Goal: Register for event/course

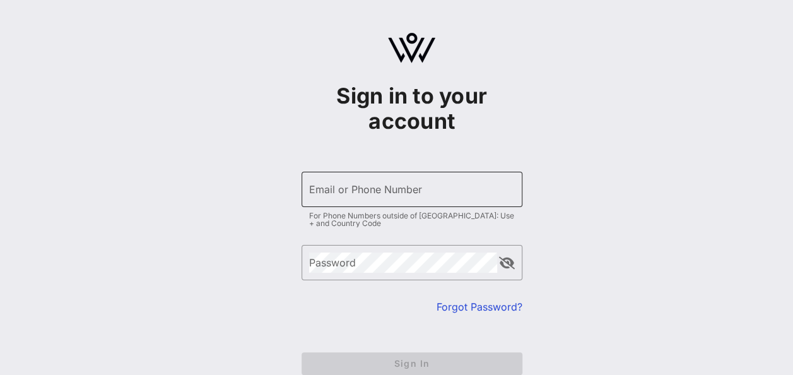
click at [360, 194] on input "Email or Phone Number" at bounding box center [412, 189] width 206 height 20
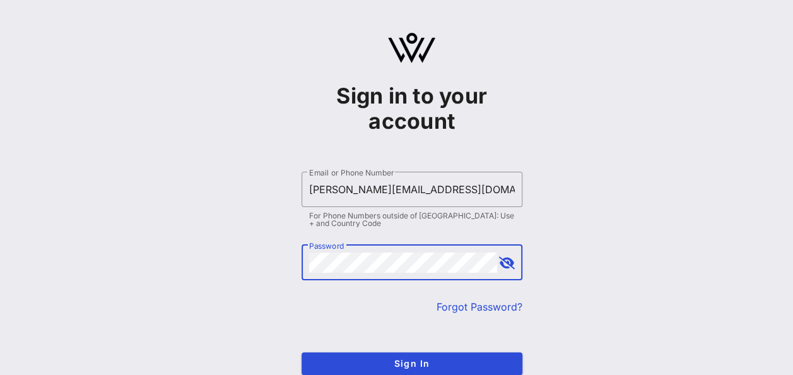
click at [502, 262] on button "append icon" at bounding box center [507, 263] width 16 height 13
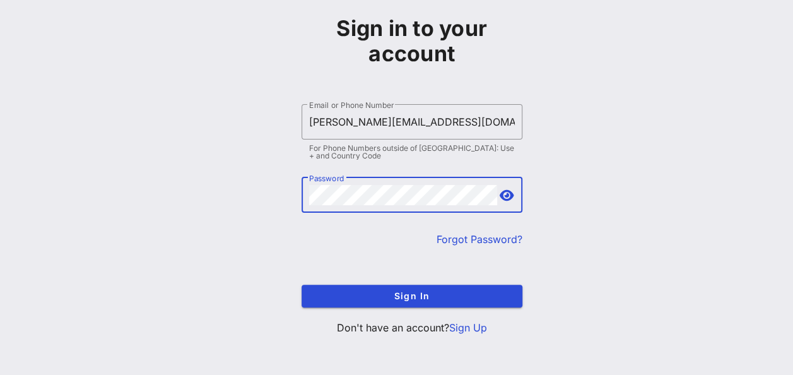
scroll to position [71, 0]
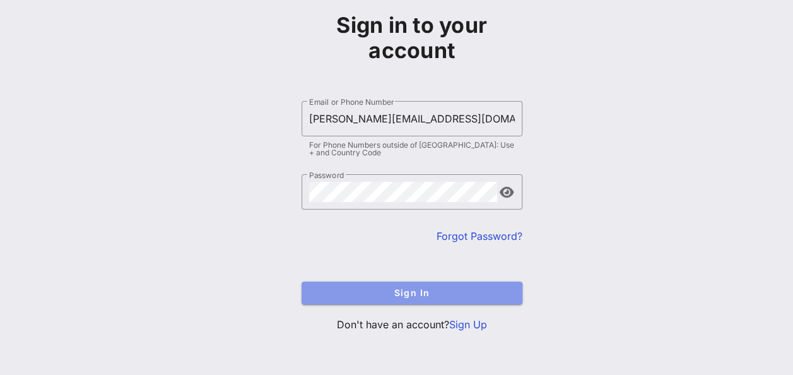
click at [454, 293] on span "Sign In" at bounding box center [412, 292] width 201 height 11
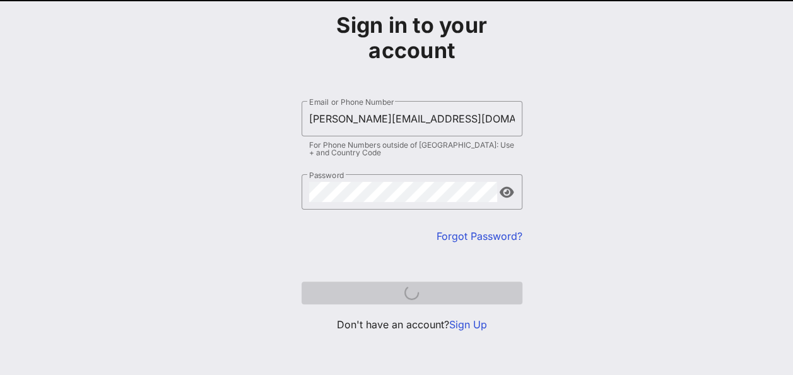
scroll to position [64, 0]
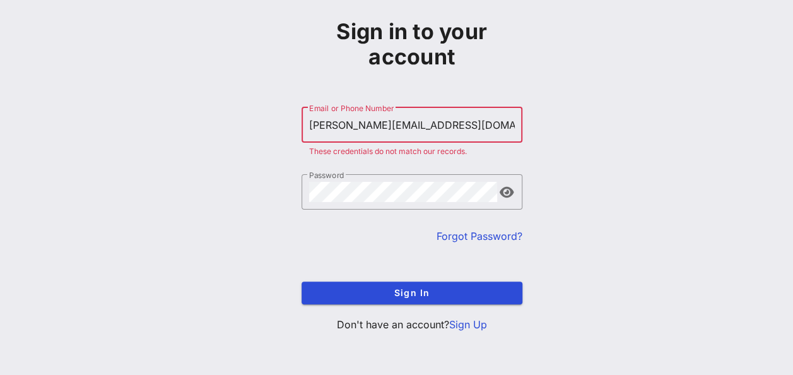
drag, startPoint x: 452, startPoint y: 125, endPoint x: 254, endPoint y: 134, distance: 198.4
click at [254, 134] on div "Sign in to your account ​ Email or Phone Number [PERSON_NAME][EMAIL_ADDRESS][DO…" at bounding box center [411, 155] width 763 height 439
type input "[PERSON_NAME][EMAIL_ADDRESS][DOMAIN_NAME]"
click at [302, 282] on button "Sign In" at bounding box center [412, 293] width 221 height 23
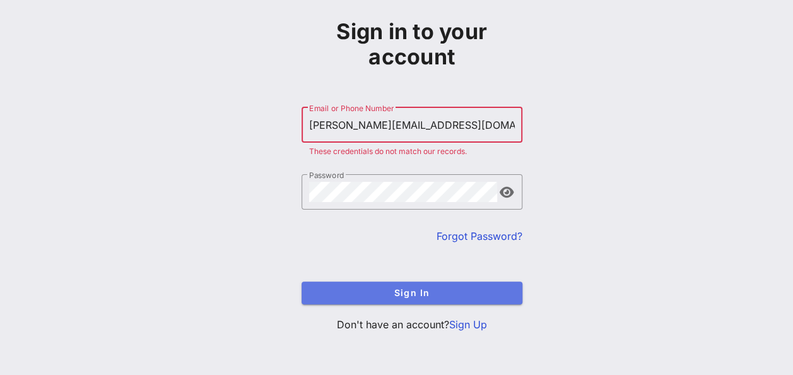
click at [418, 298] on button "Sign In" at bounding box center [412, 293] width 221 height 23
click at [418, 297] on span "Sign In" at bounding box center [412, 292] width 201 height 11
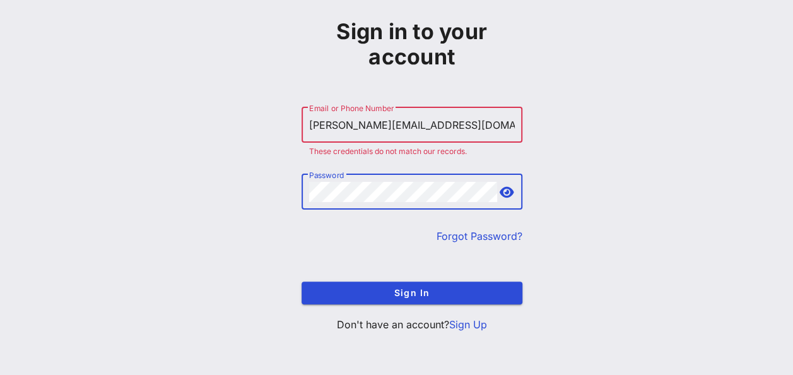
click at [286, 201] on div "Sign in to your account ​ Email or Phone Number [PERSON_NAME][EMAIL_ADDRESS][DO…" at bounding box center [411, 155] width 763 height 439
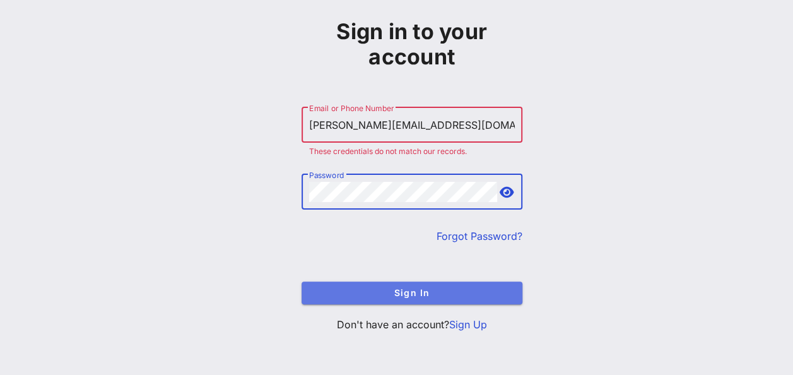
click at [447, 299] on button "Sign In" at bounding box center [412, 293] width 221 height 23
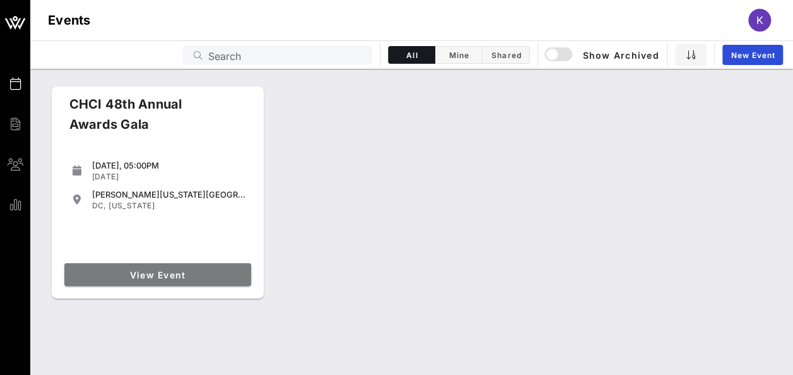
click at [164, 275] on span "View Event" at bounding box center [157, 275] width 177 height 11
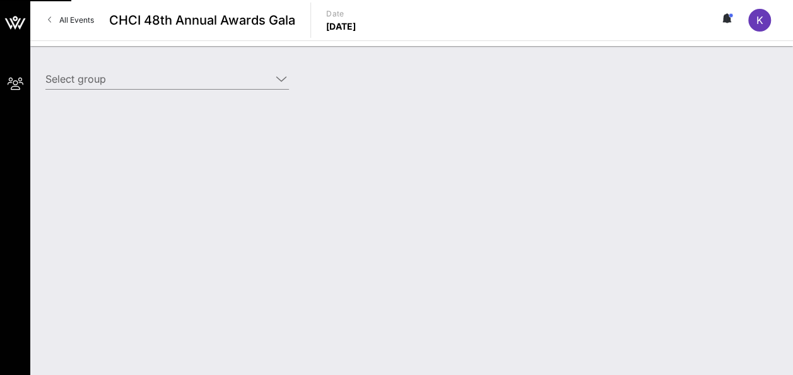
type input "Paramount (Paramount) [[PERSON_NAME], [PERSON_NAME][EMAIL_ADDRESS][DOMAIN_NAME]]"
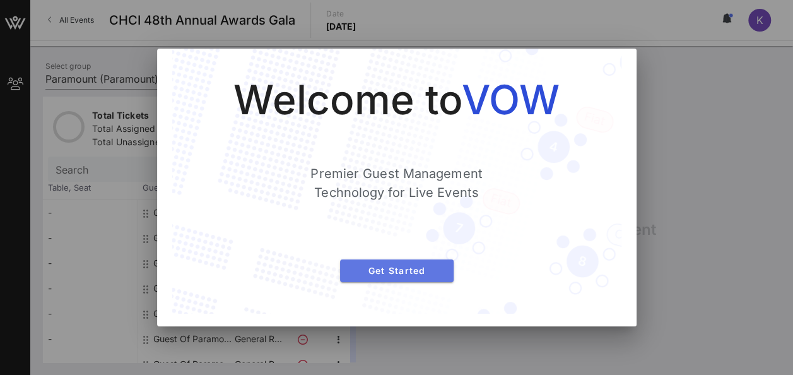
click at [434, 264] on button "Get Started" at bounding box center [397, 270] width 114 height 23
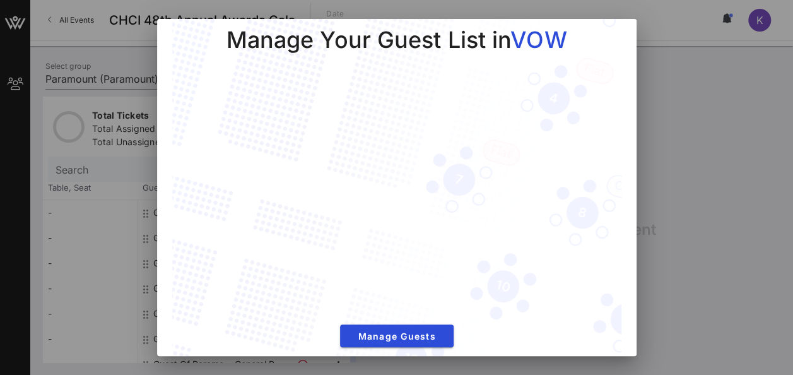
scroll to position [29, 0]
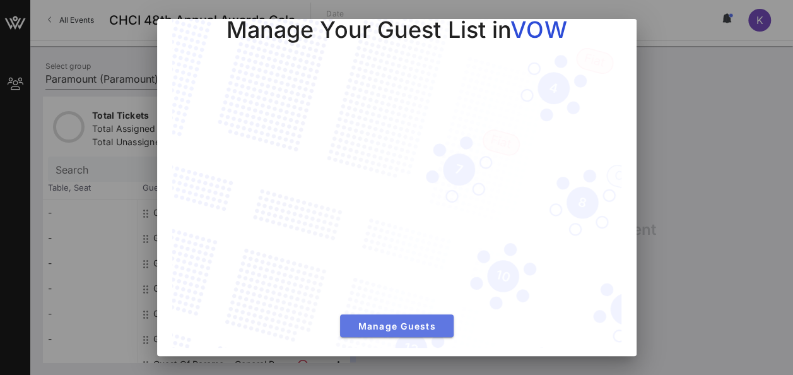
click at [409, 321] on span "Manage Guests" at bounding box center [396, 326] width 93 height 11
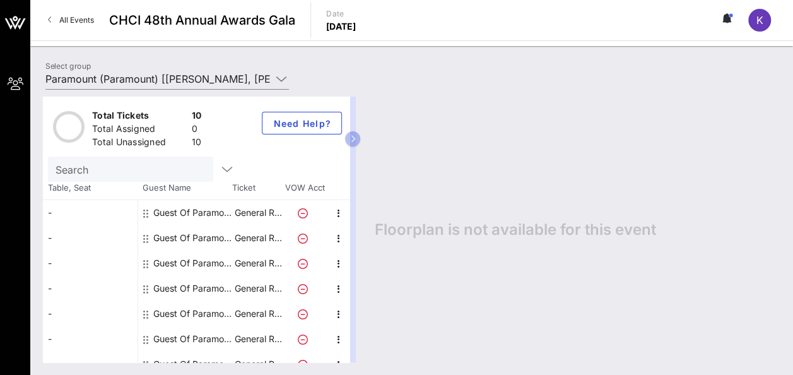
click at [548, 124] on div "Floorplan is not available for this event" at bounding box center [571, 230] width 418 height 266
click at [95, 216] on div "-" at bounding box center [90, 212] width 95 height 25
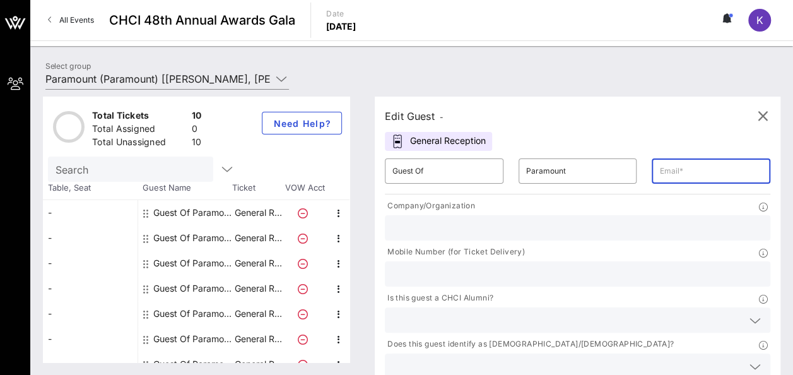
click at [660, 172] on input "text" at bounding box center [712, 171] width 104 height 20
type input "[PERSON_NAME][EMAIL_ADDRESS][DOMAIN_NAME]"
type input "Paramount Global"
type input "2027176256"
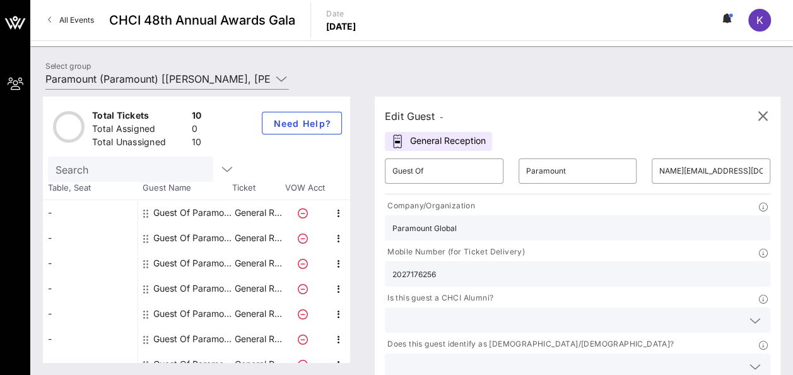
scroll to position [0, 0]
click at [410, 122] on div "Edit Guest -" at bounding box center [414, 116] width 59 height 18
click at [405, 115] on div "Edit Guest -" at bounding box center [414, 116] width 59 height 18
click at [66, 207] on div "-" at bounding box center [90, 212] width 95 height 25
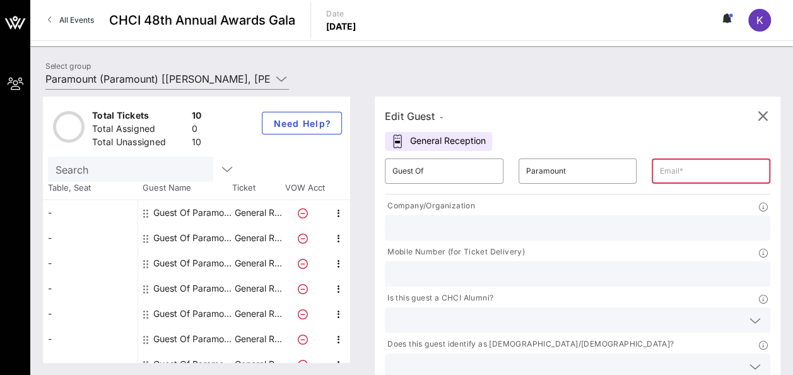
click at [144, 213] on icon at bounding box center [145, 213] width 5 height 10
click at [220, 174] on icon "button" at bounding box center [227, 169] width 15 height 15
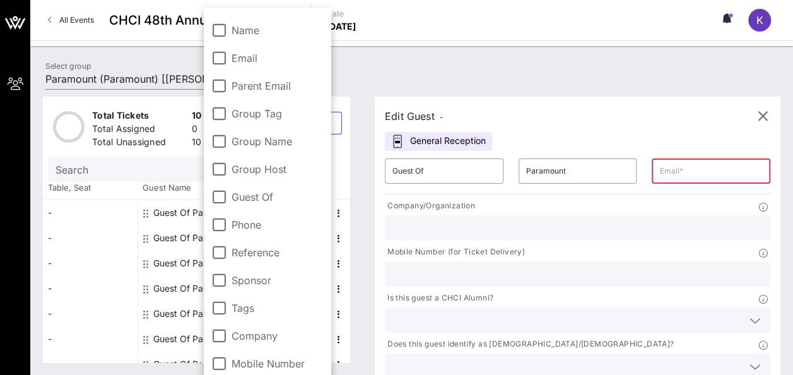
drag, startPoint x: 85, startPoint y: 211, endPoint x: 78, endPoint y: 210, distance: 7.2
click at [83, 211] on div "-" at bounding box center [90, 212] width 95 height 25
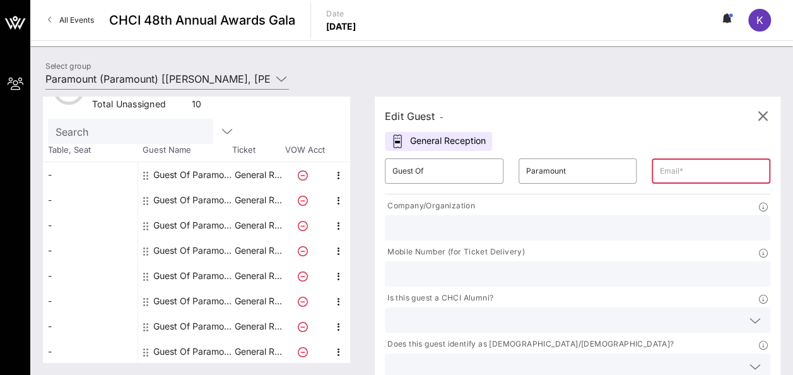
scroll to position [34, 0]
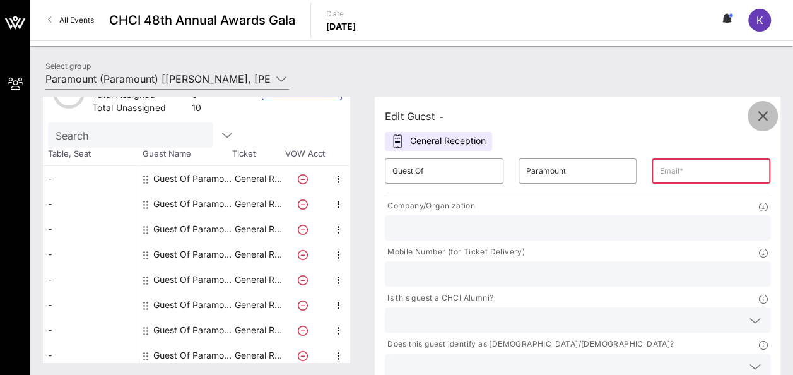
click at [769, 111] on icon "button" at bounding box center [763, 116] width 15 height 15
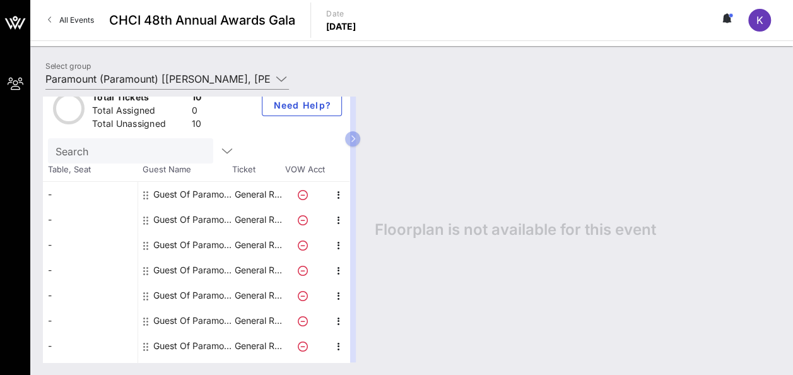
scroll to position [0, 0]
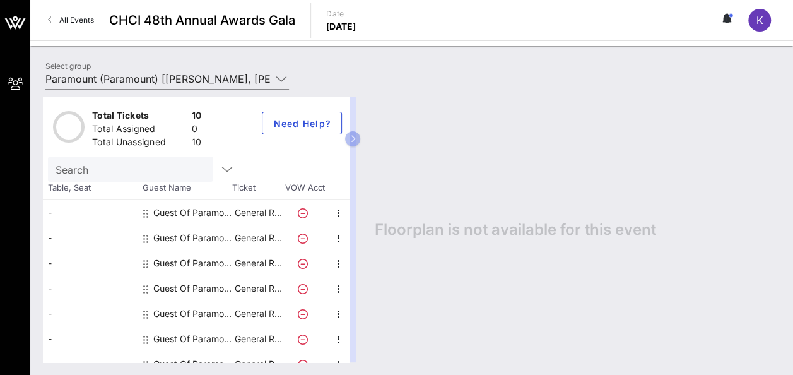
click at [145, 216] on icon at bounding box center [145, 213] width 5 height 10
click at [112, 210] on div "-" at bounding box center [90, 212] width 95 height 25
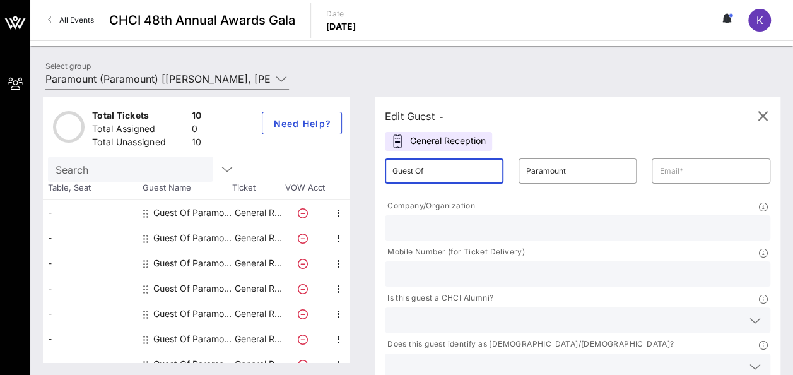
drag, startPoint x: 448, startPoint y: 169, endPoint x: 297, endPoint y: 187, distance: 151.9
click at [297, 187] on div "Total Tickets 10 Total Assigned 0 Total Unassigned 10 Need Help? Search Table, …" at bounding box center [412, 230] width 738 height 266
type input "[PERSON_NAME]"
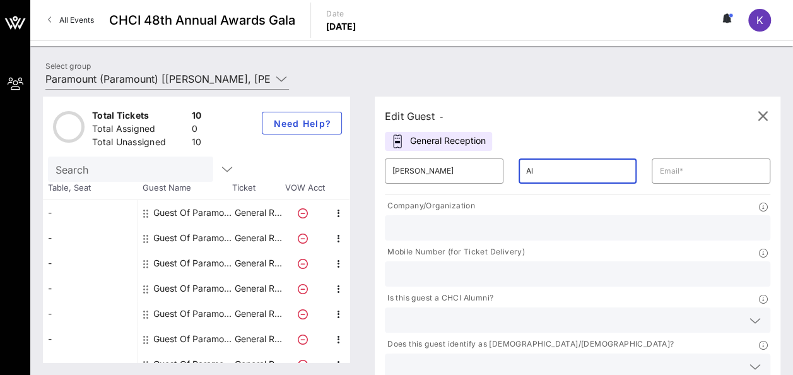
type input "[PERSON_NAME]"
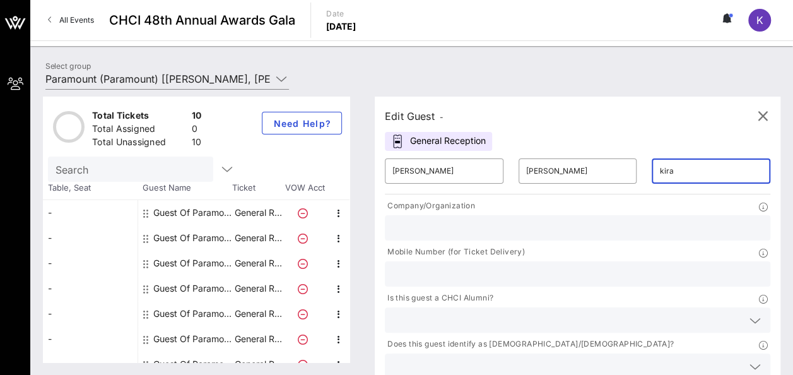
type input "[PERSON_NAME][EMAIL_ADDRESS][DOMAIN_NAME]"
type input "Paramount Global"
type input "2027176256"
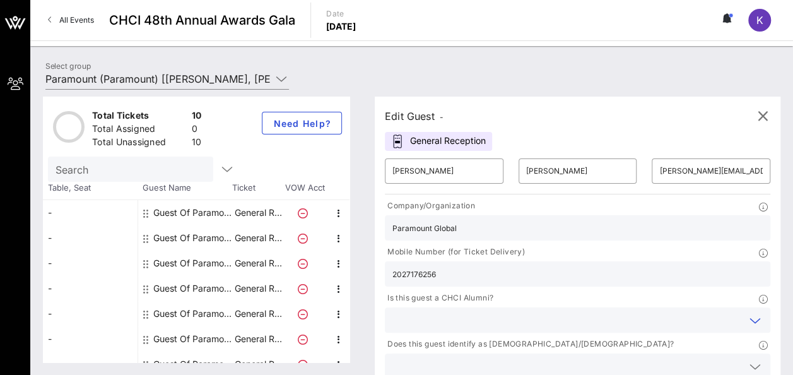
click at [475, 312] on input "text" at bounding box center [568, 320] width 350 height 16
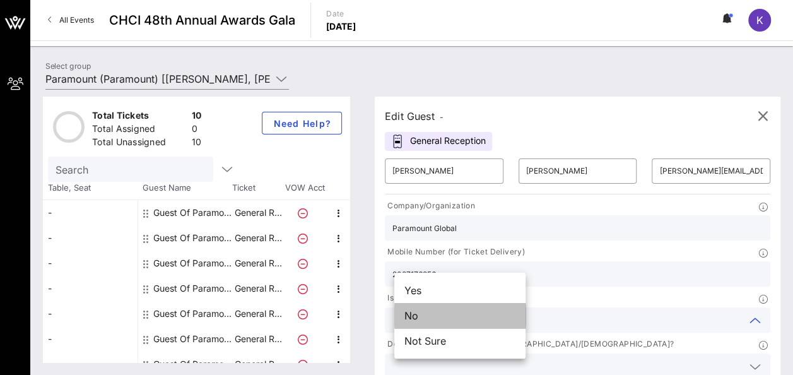
click at [443, 312] on div "No" at bounding box center [459, 315] width 131 height 25
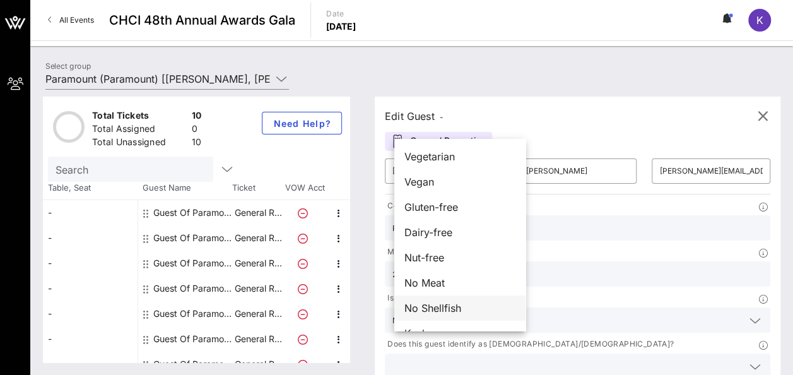
click at [427, 309] on span "No Shellfish" at bounding box center [433, 307] width 57 height 15
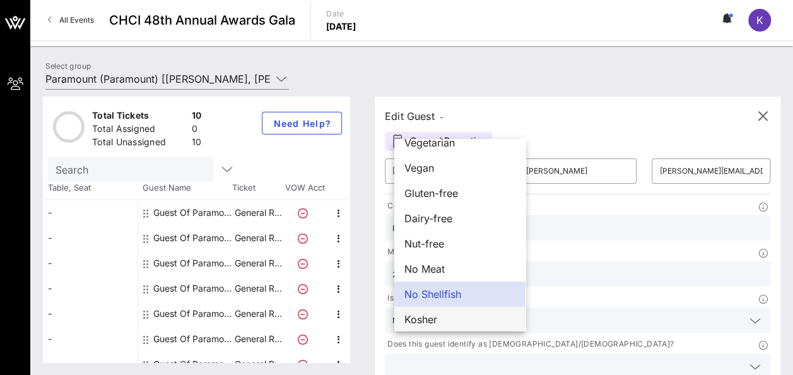
scroll to position [20, 0]
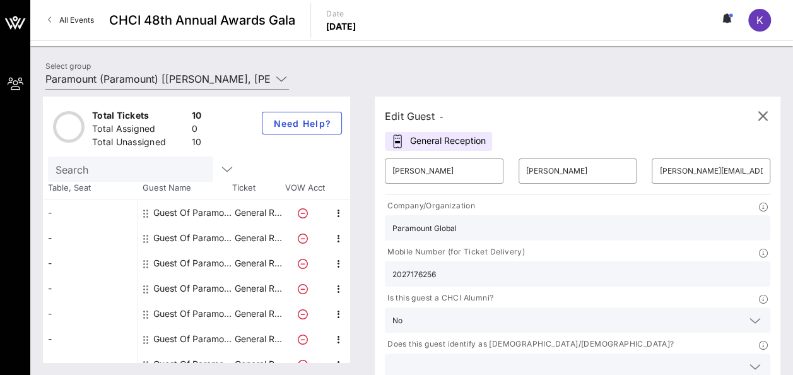
type input "no mangoes"
click at [639, 358] on input "text" at bounding box center [568, 366] width 350 height 16
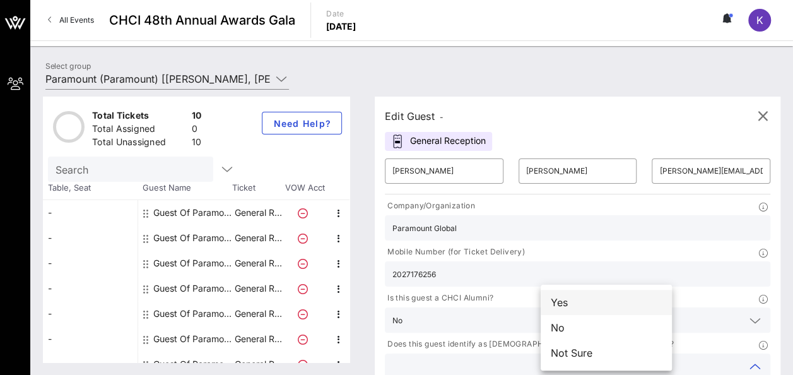
click at [568, 305] on div "Yes" at bounding box center [606, 302] width 131 height 25
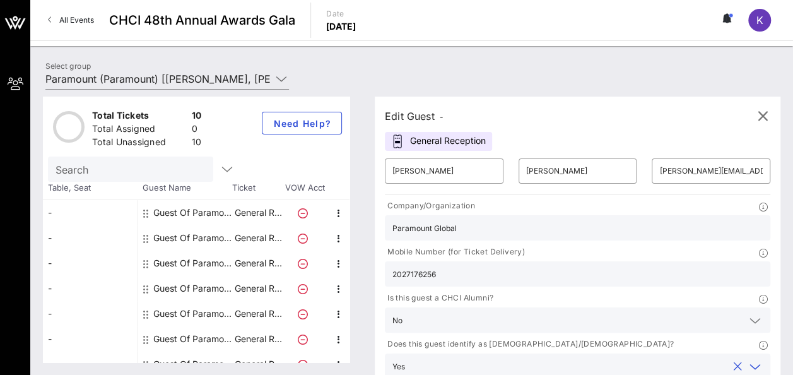
type input "Paramount"
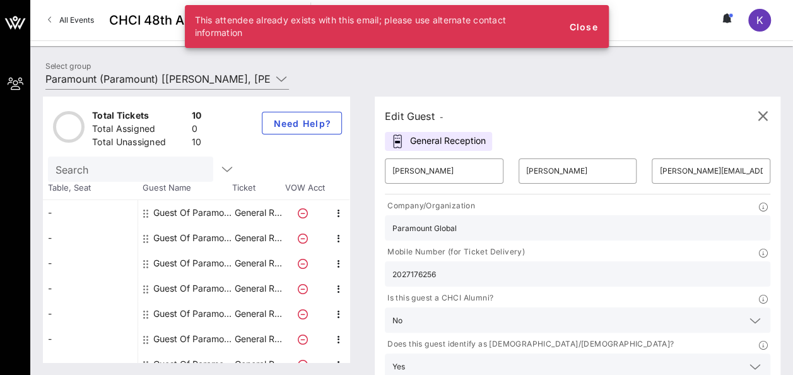
click at [577, 40] on div "This attendee already exists with this email; please use alternate contact info…" at bounding box center [397, 26] width 424 height 43
click at [588, 18] on button "Close" at bounding box center [584, 26] width 40 height 23
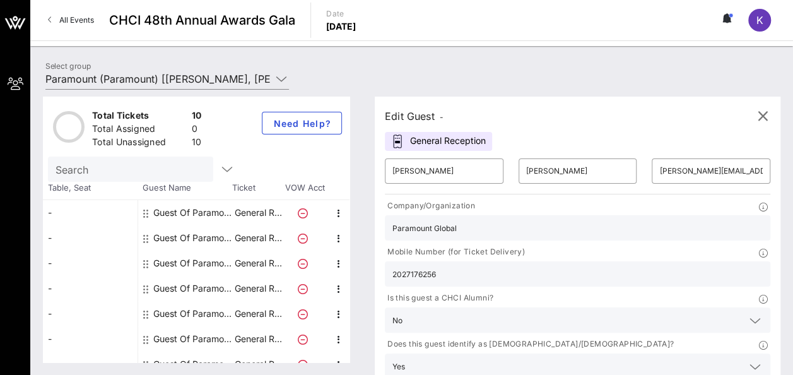
click at [126, 84] on div "Total Tickets 10 Total Assigned 0 Total Unassigned 10 Need Help? Search Table, …" at bounding box center [411, 229] width 763 height 291
drag, startPoint x: 441, startPoint y: 183, endPoint x: 427, endPoint y: 183, distance: 13.3
click at [428, 182] on div "[PERSON_NAME]" at bounding box center [445, 170] width 104 height 25
drag, startPoint x: 427, startPoint y: 177, endPoint x: 376, endPoint y: 175, distance: 51.8
click at [376, 175] on div "Edit Guest - General Reception ​ [PERSON_NAME] ​ [EMAIL_ADDRESS][PERSON_NAME][D…" at bounding box center [571, 230] width 418 height 266
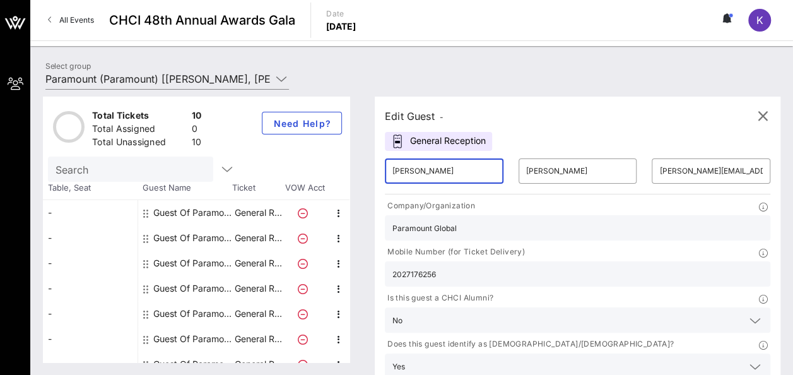
type input "[PERSON_NAME]"
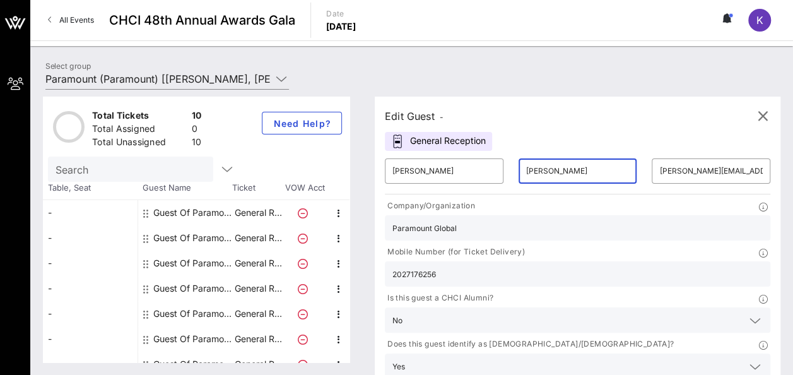
type input "[PERSON_NAME]"
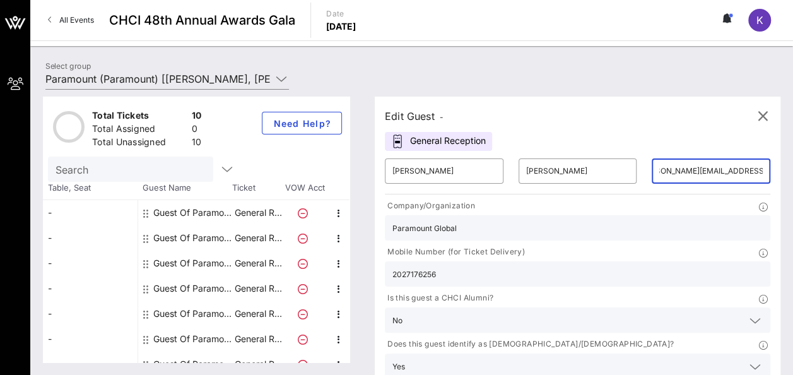
scroll to position [0, 28]
type input "[PERSON_NAME][EMAIL_ADDRESS][PERSON_NAME][DOMAIN_NAME]"
